Goal: Task Accomplishment & Management: Use online tool/utility

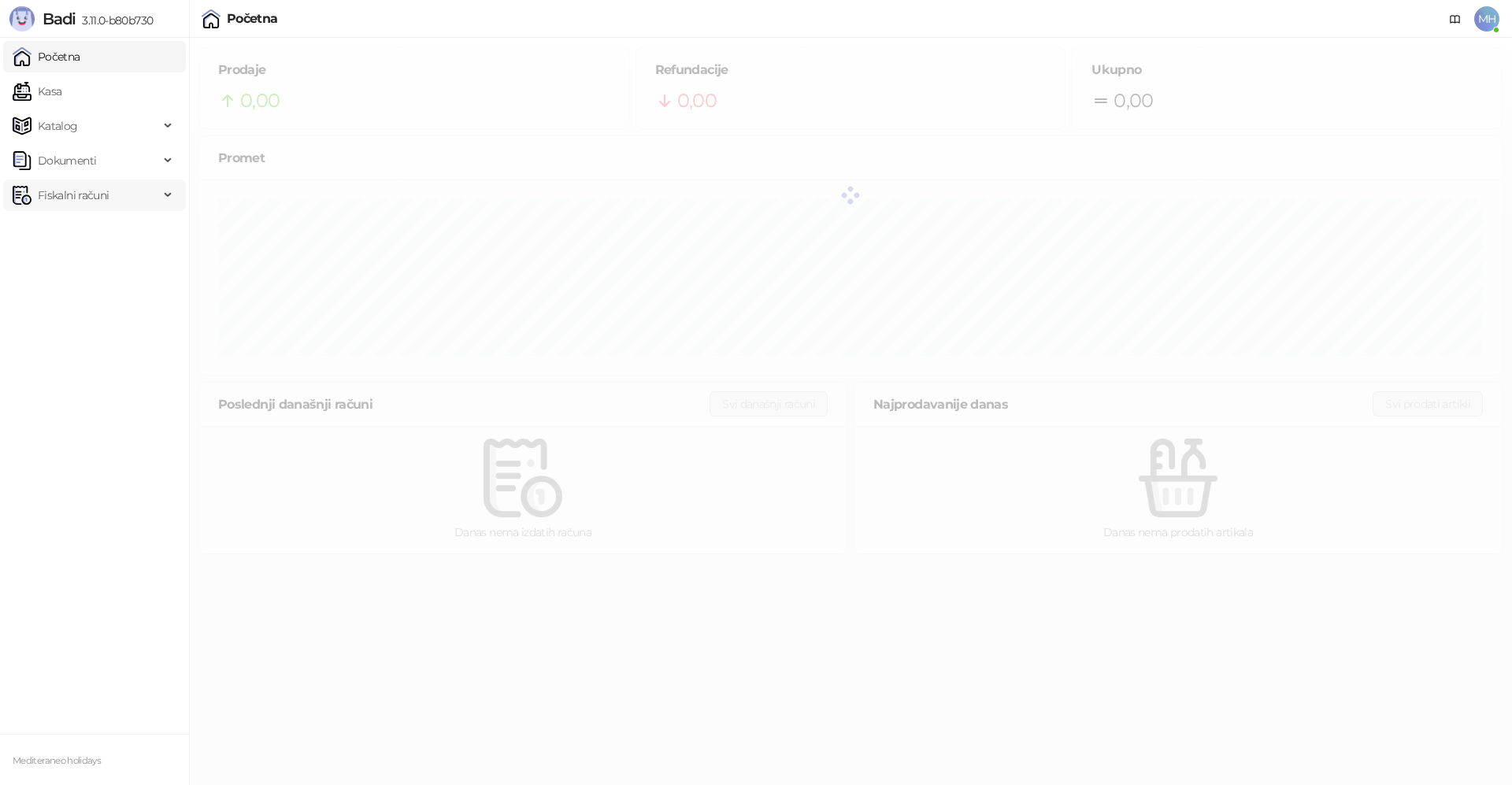
click at [30, 199] on img at bounding box center [22, 195] width 19 height 19
click at [51, 223] on link "Izdati računi" at bounding box center [61, 230] width 86 height 32
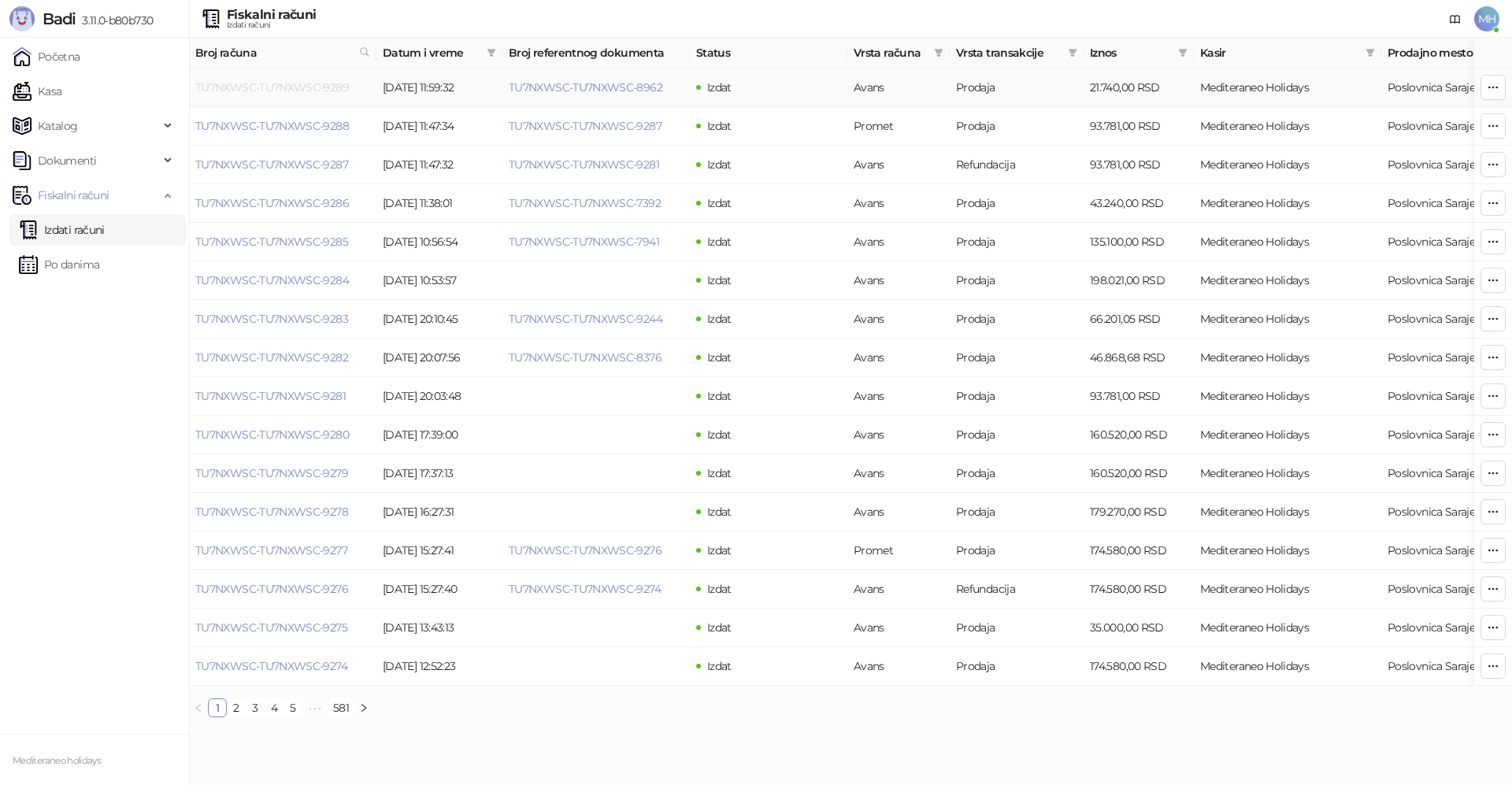
click at [304, 90] on link "TU7NXWSC-TU7NXWSC-9289" at bounding box center [271, 87] width 153 height 14
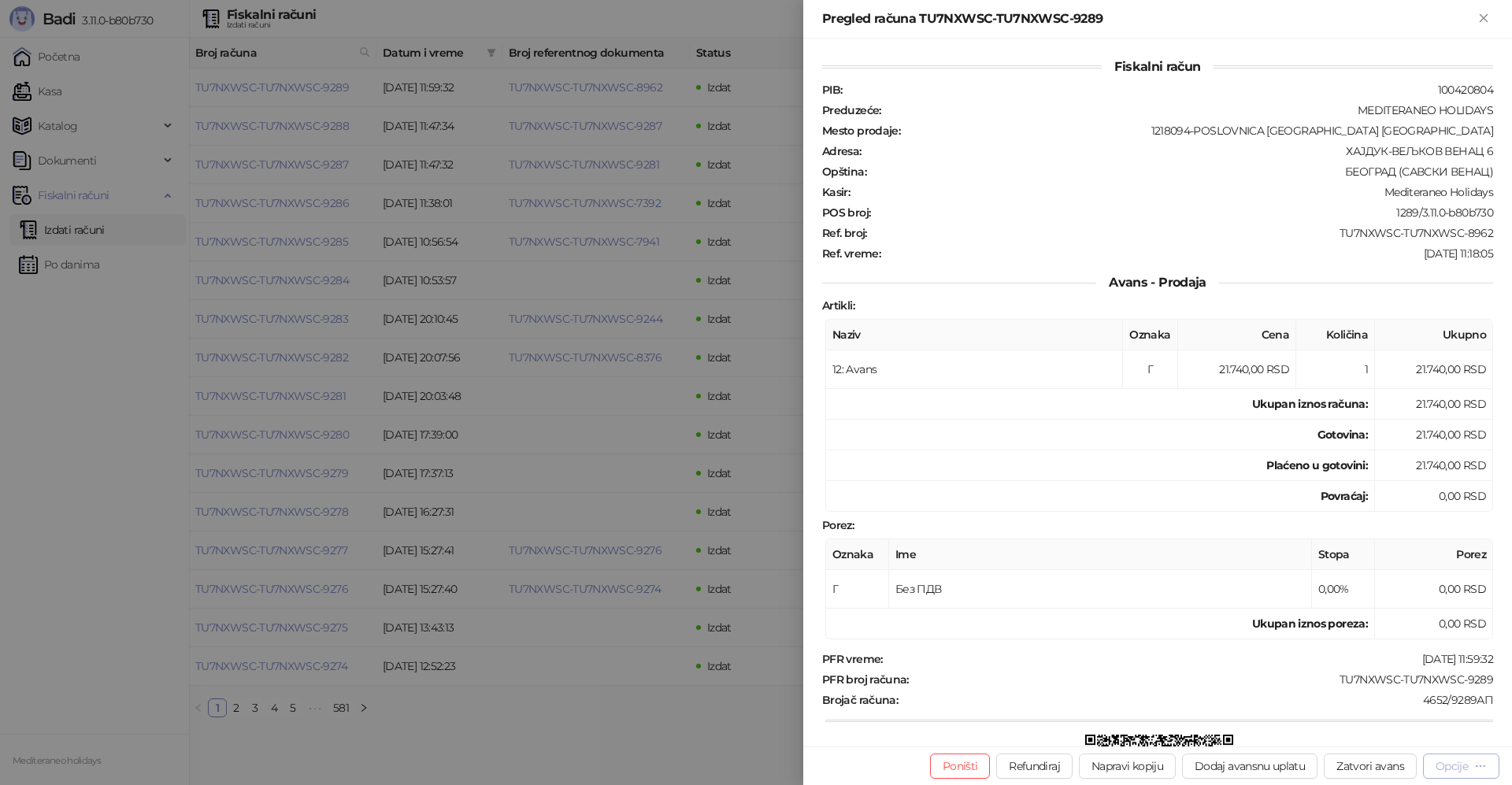
click at [1484, 767] on icon "button" at bounding box center [1480, 765] width 13 height 13
click at [963, 770] on button "Poništi" at bounding box center [959, 765] width 60 height 25
type input "**********"
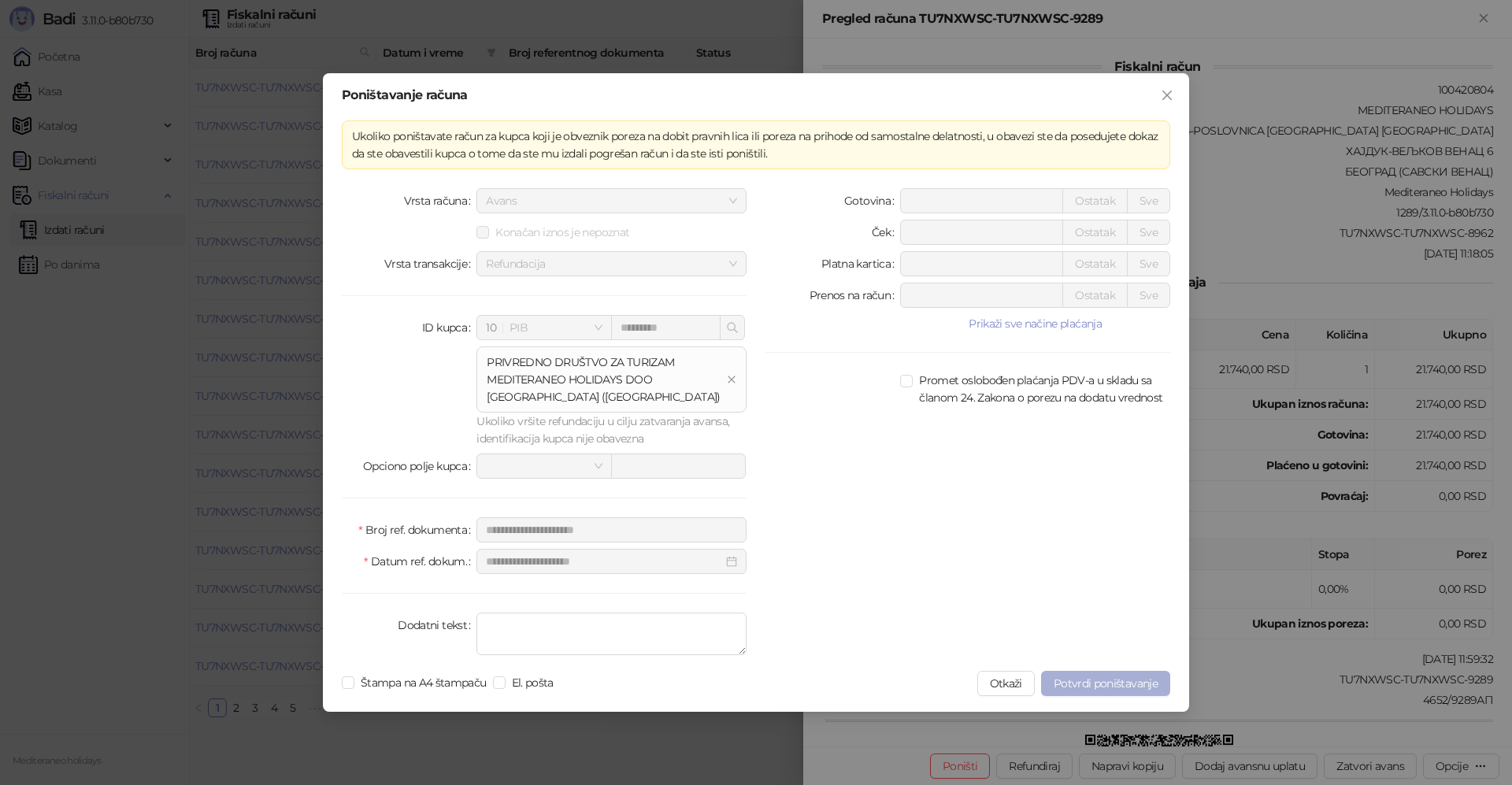
click at [1116, 686] on span "Potvrdi poništavanje" at bounding box center [1105, 683] width 104 height 14
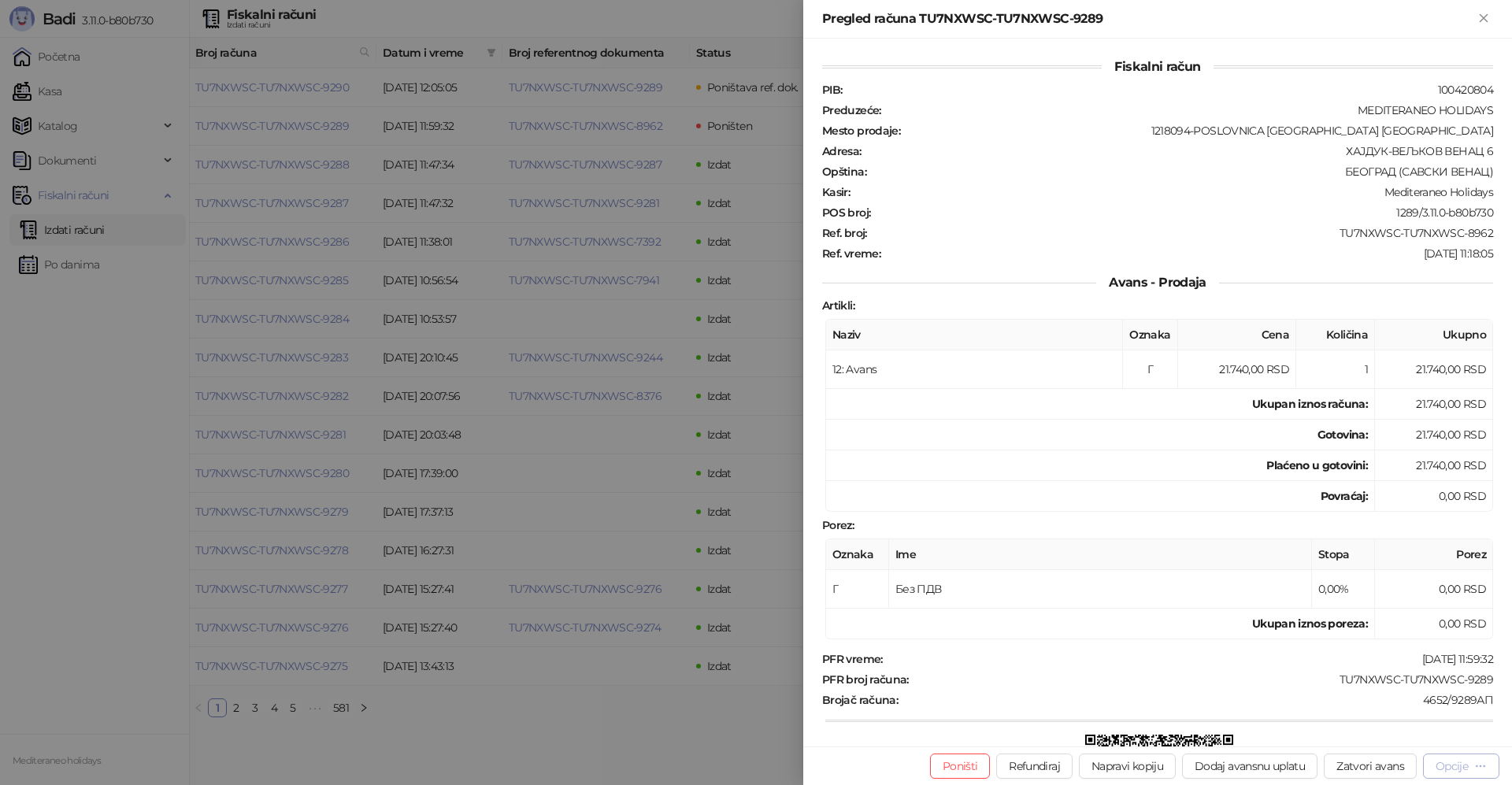
click at [1481, 767] on icon "button" at bounding box center [1480, 765] width 13 height 13
click at [725, 744] on div at bounding box center [756, 392] width 1512 height 785
